Goal: Task Accomplishment & Management: Use online tool/utility

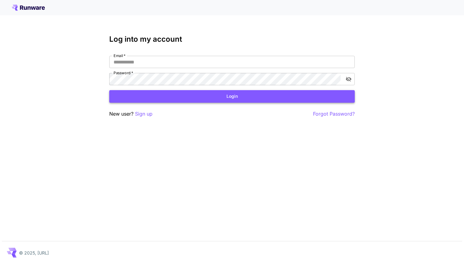
type input "**********"
click at [260, 96] on button "Login" at bounding box center [231, 96] width 245 height 13
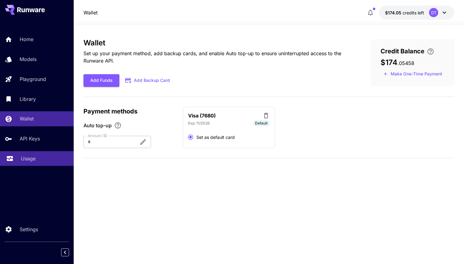
click at [31, 158] on p "Usage" at bounding box center [28, 158] width 15 height 7
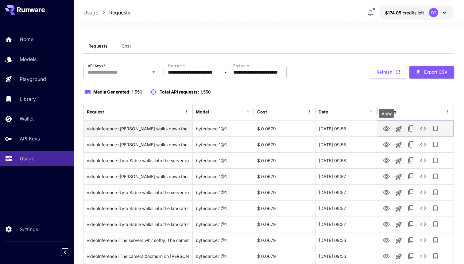
click at [387, 130] on icon "View" at bounding box center [386, 128] width 7 height 7
click at [400, 130] on icon "Launch in playground" at bounding box center [398, 129] width 6 height 6
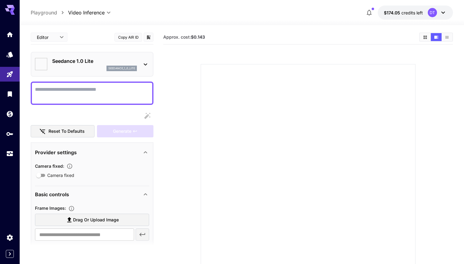
type input "*"
type input "**"
type textarea "**********"
type input "**********"
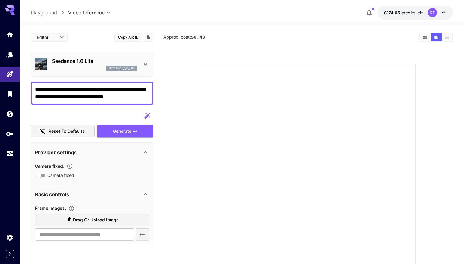
scroll to position [48, 0]
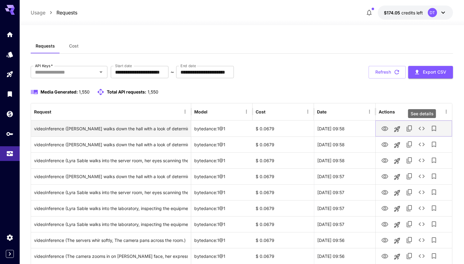
click at [421, 131] on icon "See details" at bounding box center [421, 128] width 7 height 7
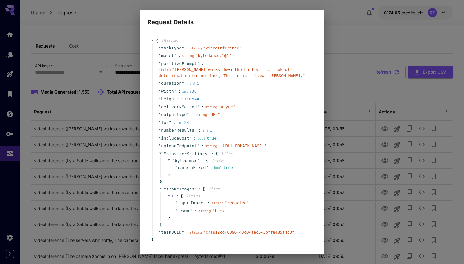
drag, startPoint x: 245, startPoint y: 171, endPoint x: 222, endPoint y: 162, distance: 24.0
click at [222, 148] on span "" [URL][DOMAIN_NAME] "" at bounding box center [242, 146] width 48 height 5
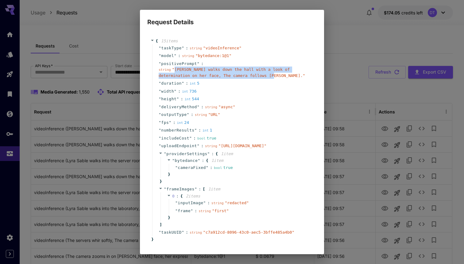
drag, startPoint x: 280, startPoint y: 77, endPoint x: 175, endPoint y: 71, distance: 105.7
click at [175, 71] on span "" [PERSON_NAME] walks down the hall with a look of determination on her face, T…" at bounding box center [232, 72] width 146 height 11
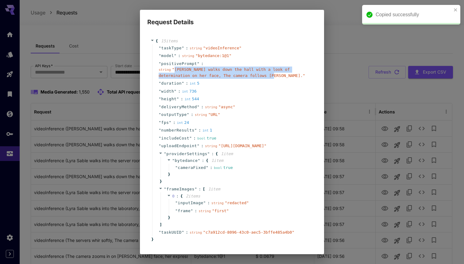
copy span "[PERSON_NAME] walks down the hall with a look of determination on her face, The…"
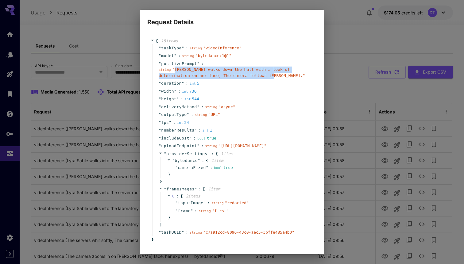
scroll to position [49, 0]
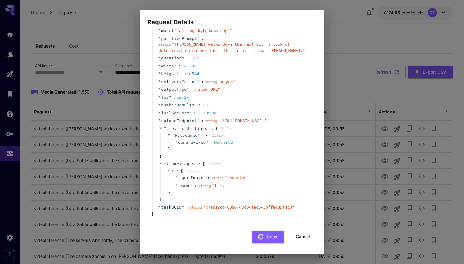
click at [237, 179] on span "" redacted "" at bounding box center [237, 177] width 24 height 5
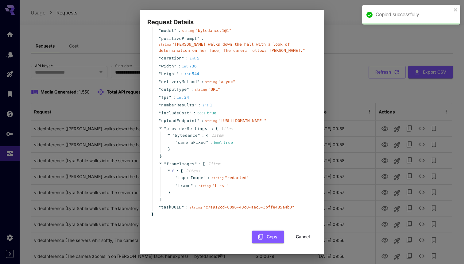
click at [218, 179] on span "string" at bounding box center [217, 178] width 12 height 4
click at [303, 239] on button "Cancel" at bounding box center [303, 237] width 28 height 13
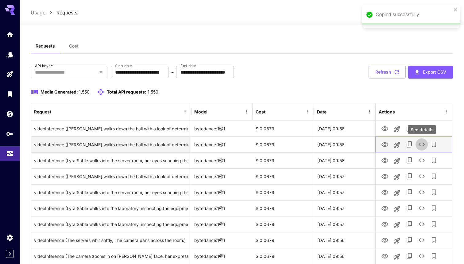
click at [418, 145] on icon "See details" at bounding box center [421, 144] width 7 height 7
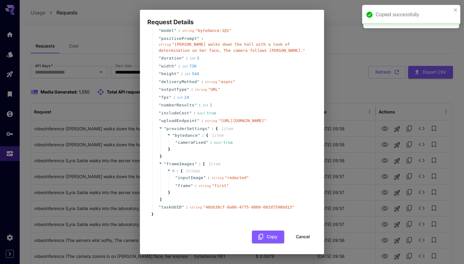
click at [235, 180] on span "" redacted "" at bounding box center [237, 177] width 24 height 5
click at [307, 239] on button "Cancel" at bounding box center [303, 237] width 28 height 13
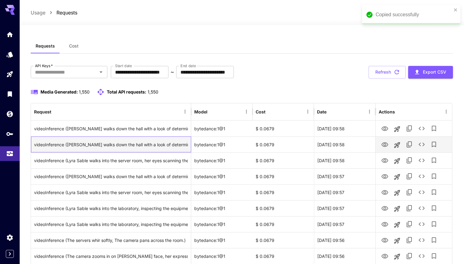
click at [158, 152] on div "videoInference ([PERSON_NAME] walks down the hall with a look of determination …" at bounding box center [111, 145] width 154 height 16
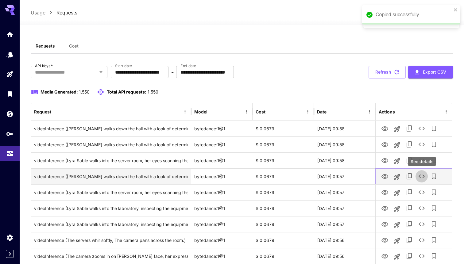
click at [425, 177] on icon "See details" at bounding box center [421, 176] width 7 height 7
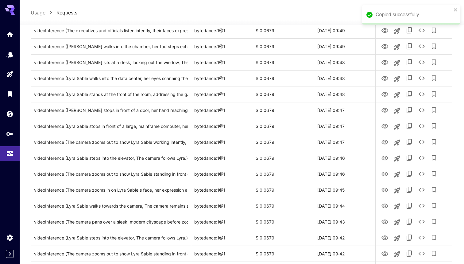
scroll to position [689, 0]
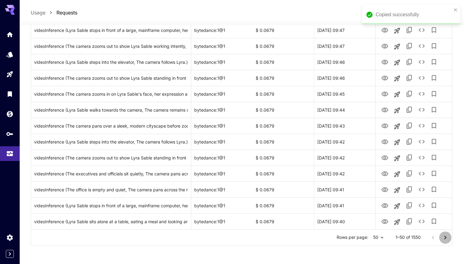
click at [446, 238] on icon "Go to next page" at bounding box center [444, 237] width 7 height 7
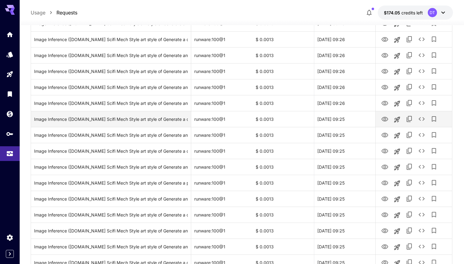
scroll to position [520, 0]
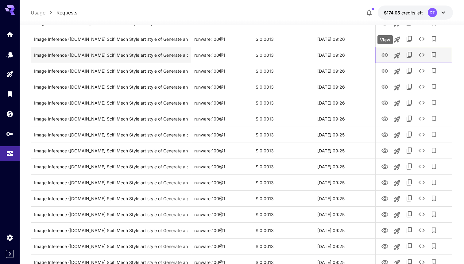
click at [385, 55] on icon "View" at bounding box center [384, 55] width 7 height 5
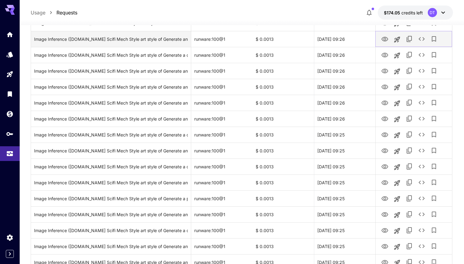
click at [386, 39] on icon "View" at bounding box center [384, 39] width 7 height 5
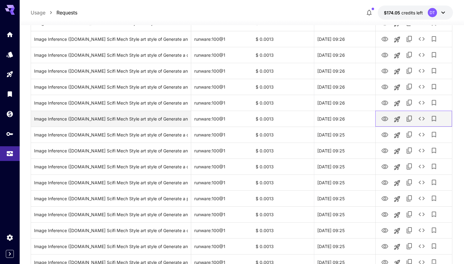
click at [389, 114] on div at bounding box center [414, 119] width 70 height 16
click at [384, 120] on icon "View" at bounding box center [384, 118] width 7 height 7
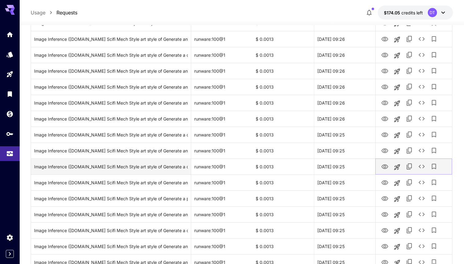
click at [383, 165] on icon "View" at bounding box center [384, 166] width 7 height 5
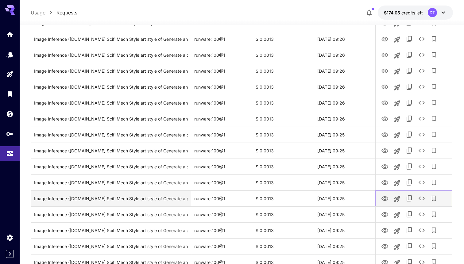
click at [385, 199] on icon "View" at bounding box center [384, 198] width 7 height 5
click at [425, 198] on icon "See details" at bounding box center [421, 198] width 7 height 7
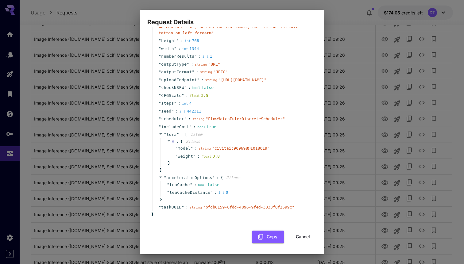
scroll to position [138, 0]
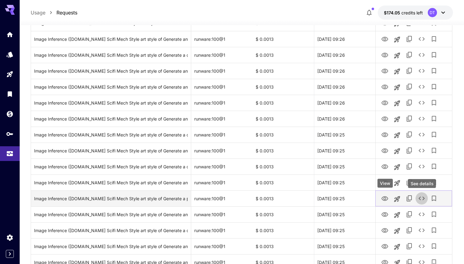
click at [382, 197] on icon "View" at bounding box center [384, 198] width 7 height 7
